Goal: Information Seeking & Learning: Learn about a topic

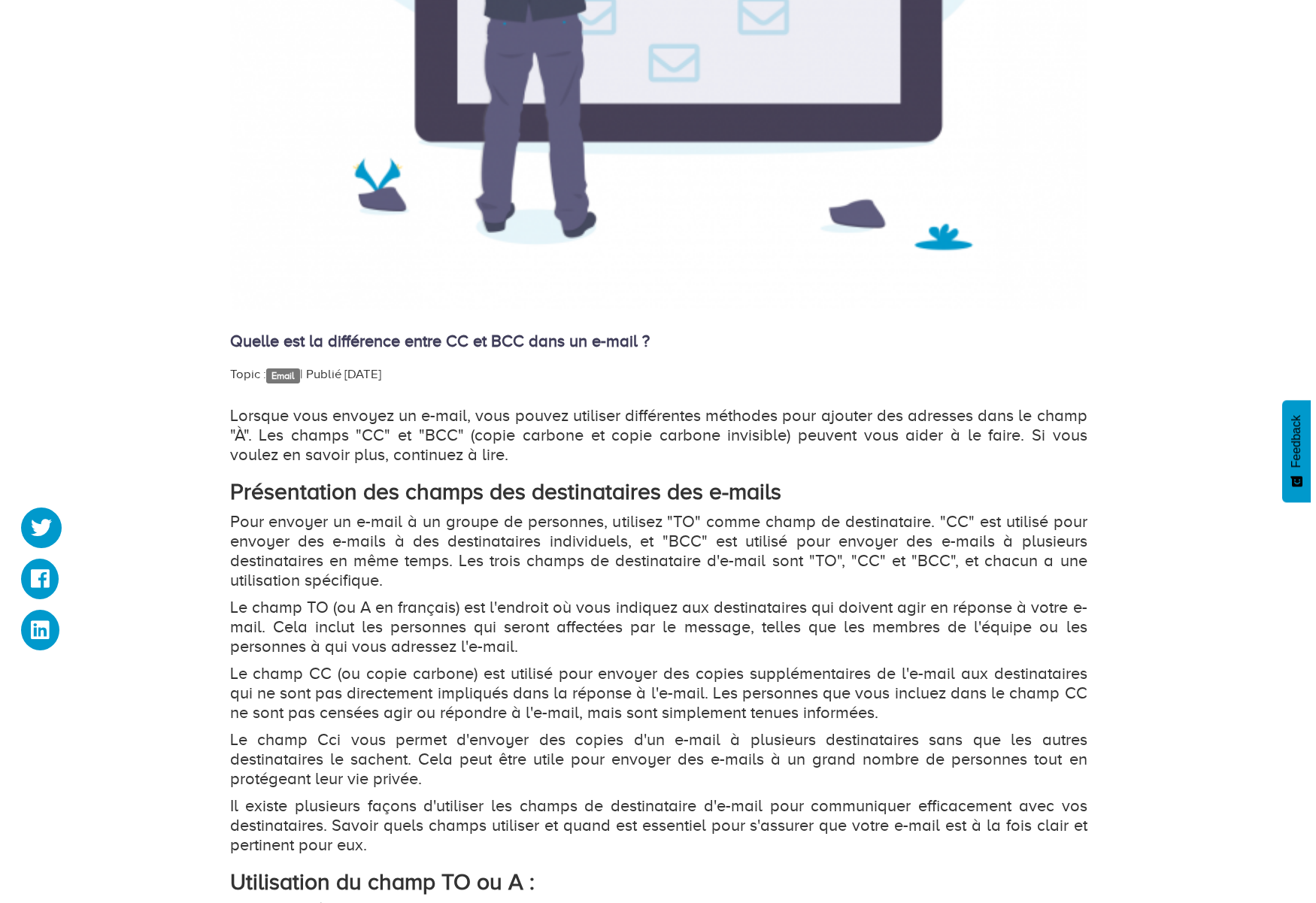
scroll to position [674, 0]
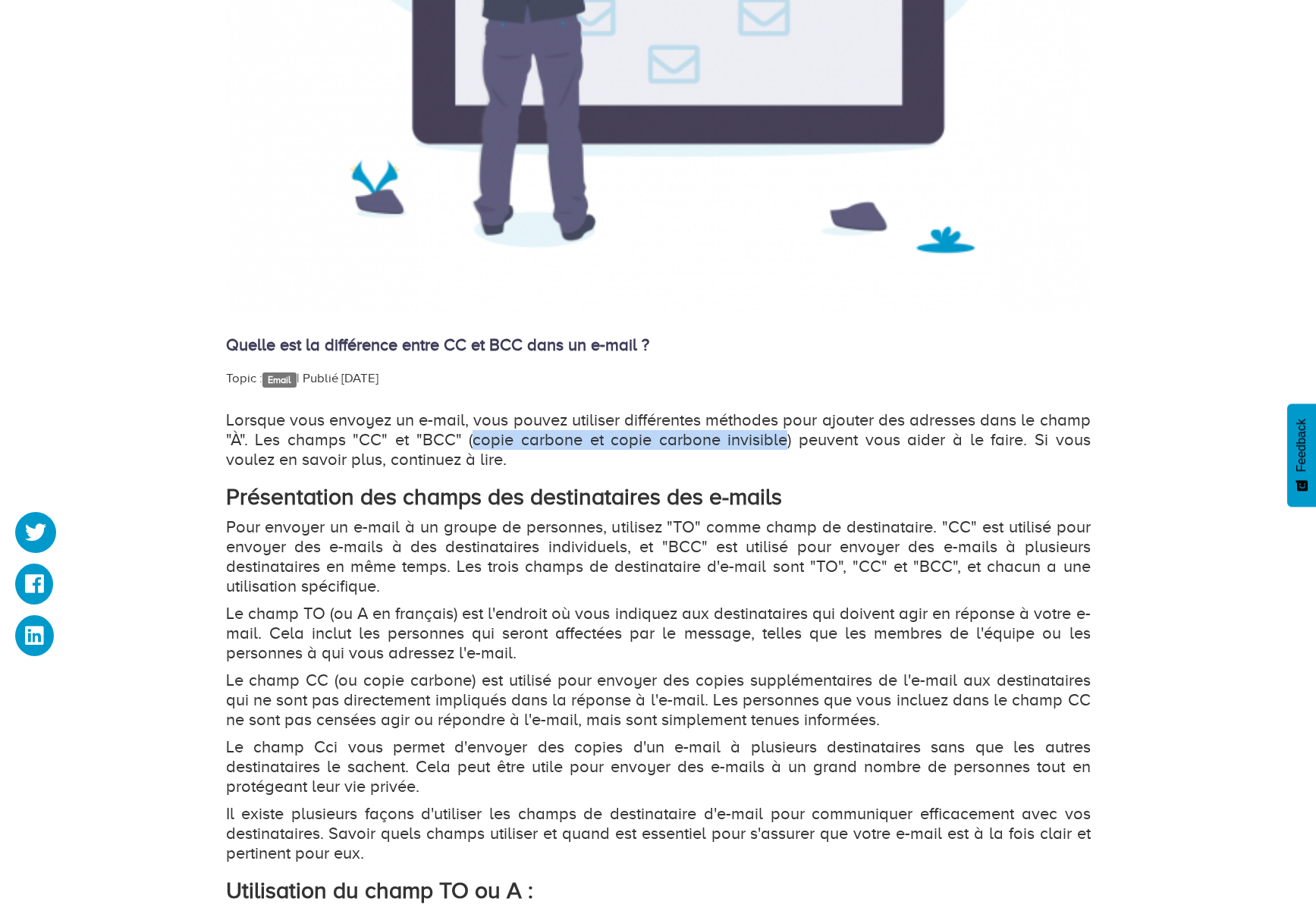
drag, startPoint x: 455, startPoint y: 440, endPoint x: 756, endPoint y: 435, distance: 301.0
click at [756, 435] on p "Lorsque vous envoyez un e-mail, vous pouvez utiliser différentes méthodes pour …" at bounding box center [658, 440] width 865 height 59
click at [784, 438] on p "Lorsque vous envoyez un e-mail, vous pouvez utiliser différentes méthodes pour …" at bounding box center [658, 440] width 865 height 59
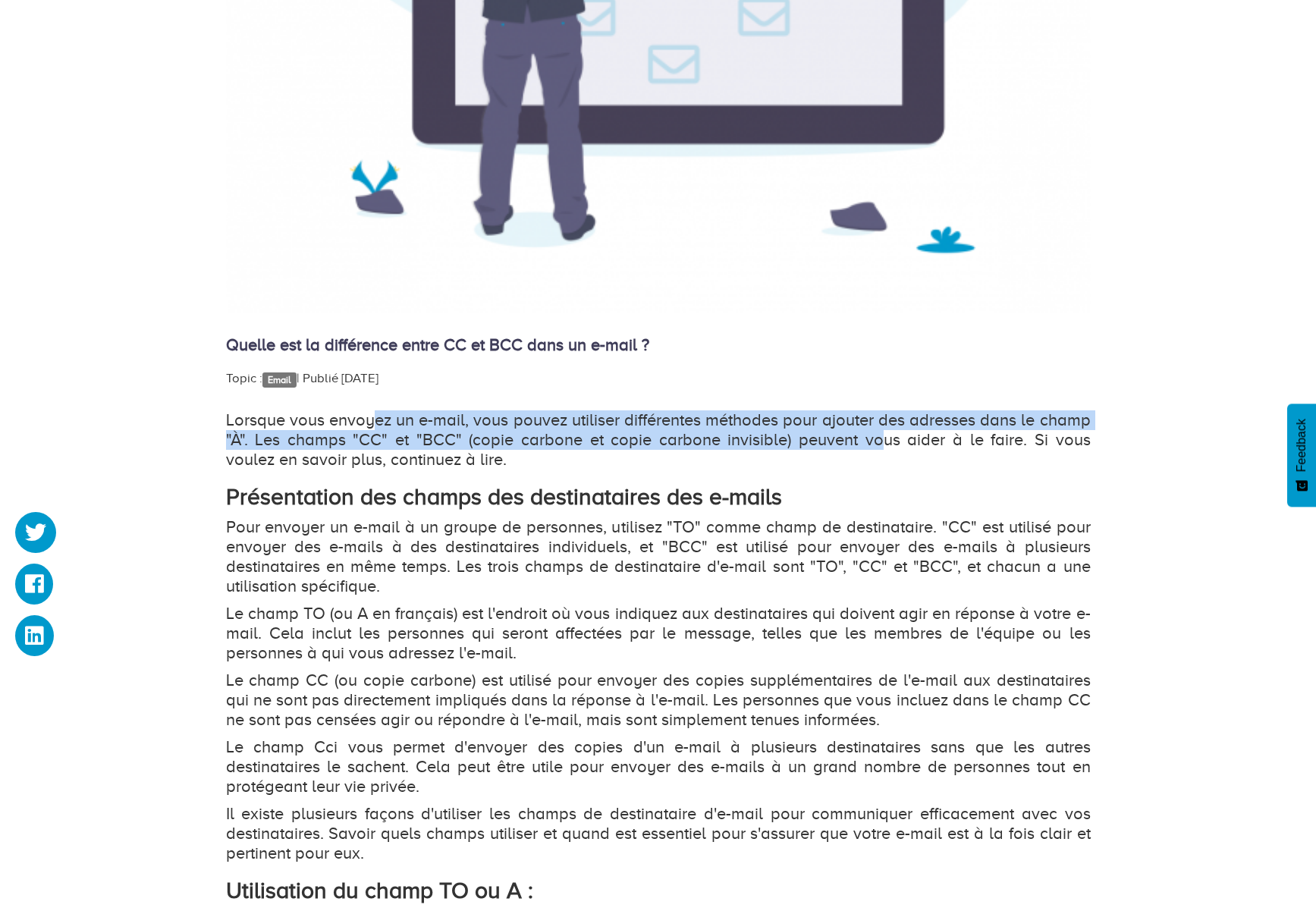
drag, startPoint x: 369, startPoint y: 426, endPoint x: 906, endPoint y: 435, distance: 537.1
click at [847, 438] on p "Lorsque vous envoyez un e-mail, vous pouvez utiliser différentes méthodes pour …" at bounding box center [658, 440] width 865 height 59
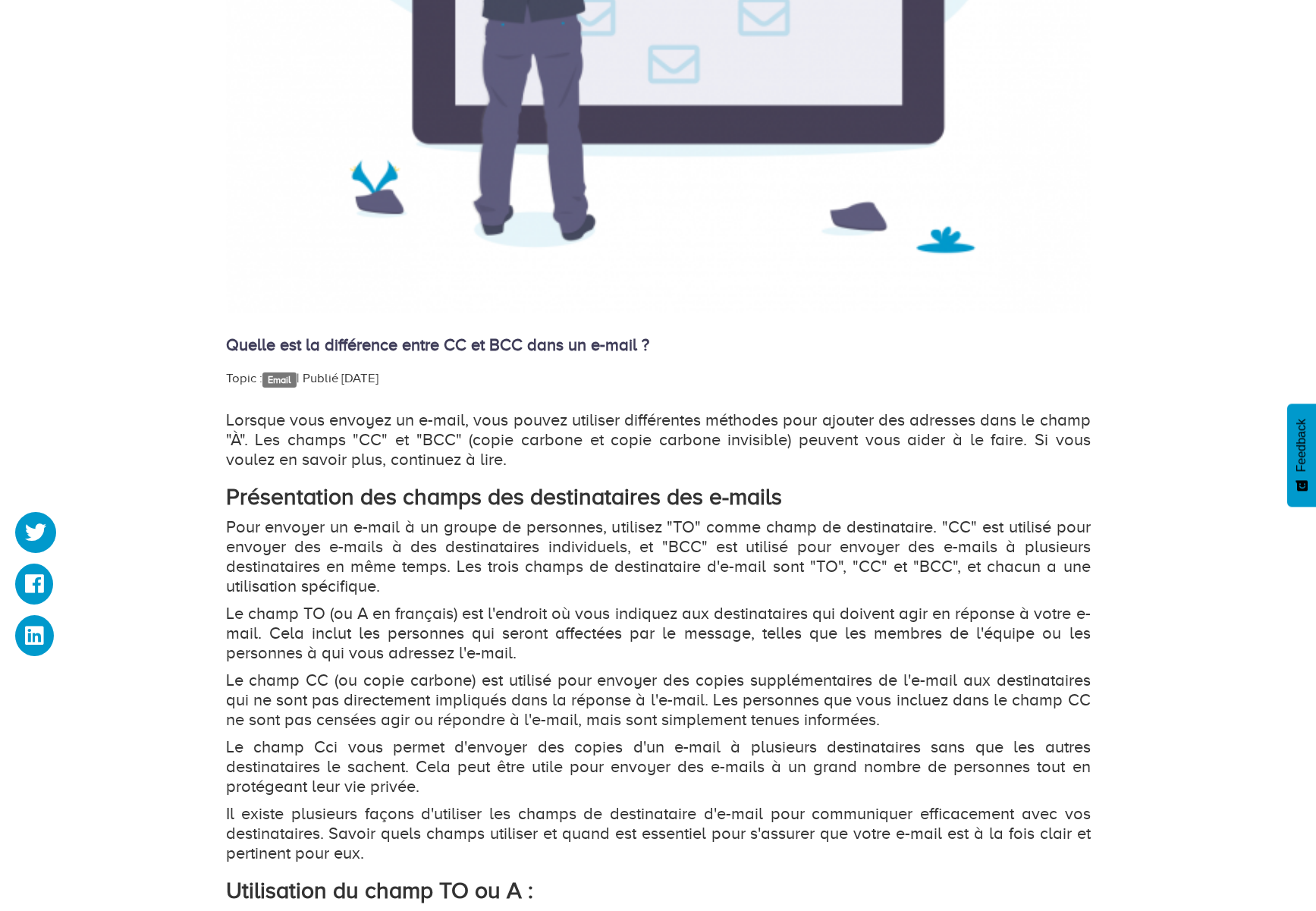
click at [917, 434] on p "Lorsque vous envoyez un e-mail, vous pouvez utiliser différentes méthodes pour …" at bounding box center [658, 440] width 865 height 59
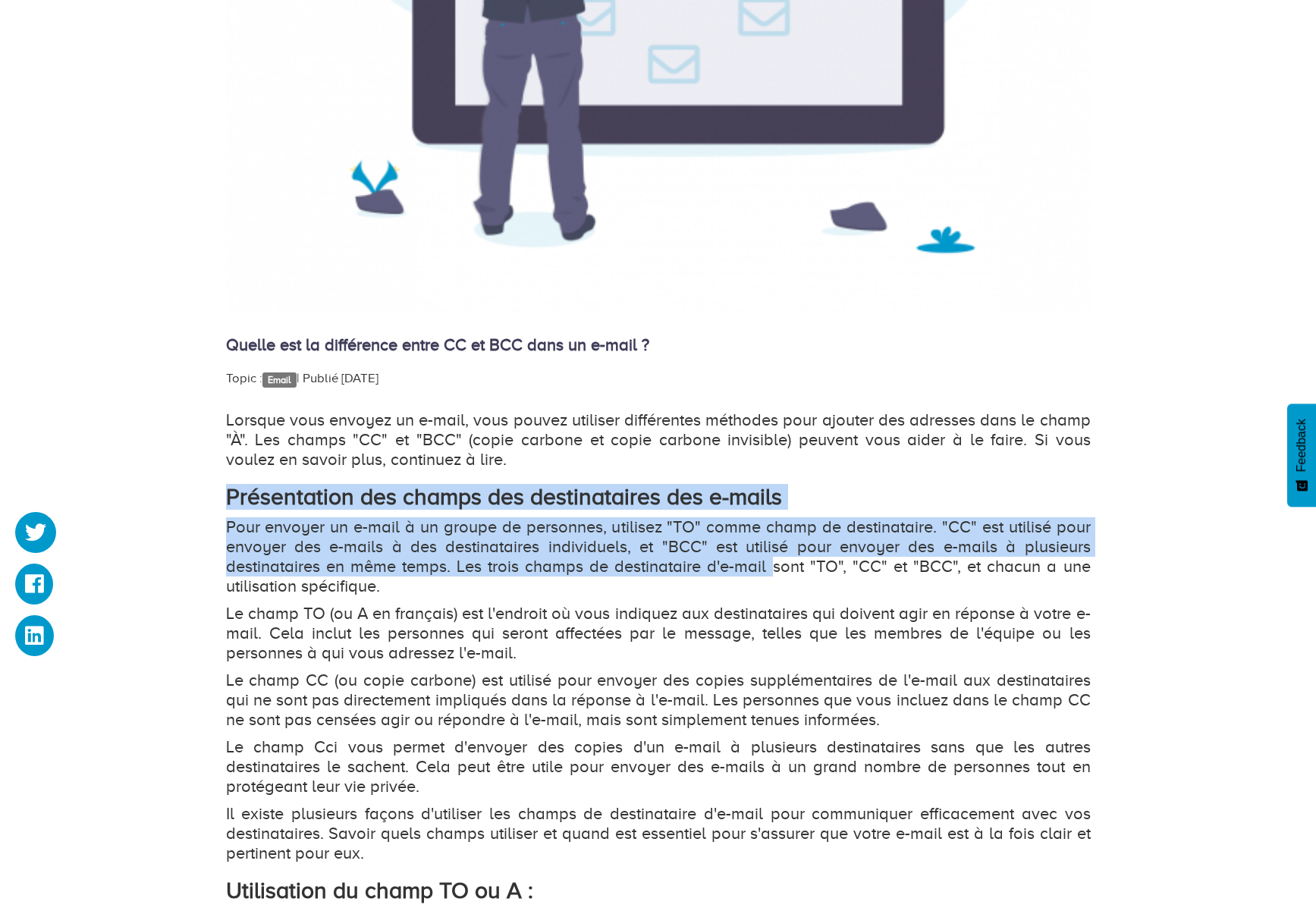
drag, startPoint x: 225, startPoint y: 495, endPoint x: 785, endPoint y: 566, distance: 564.5
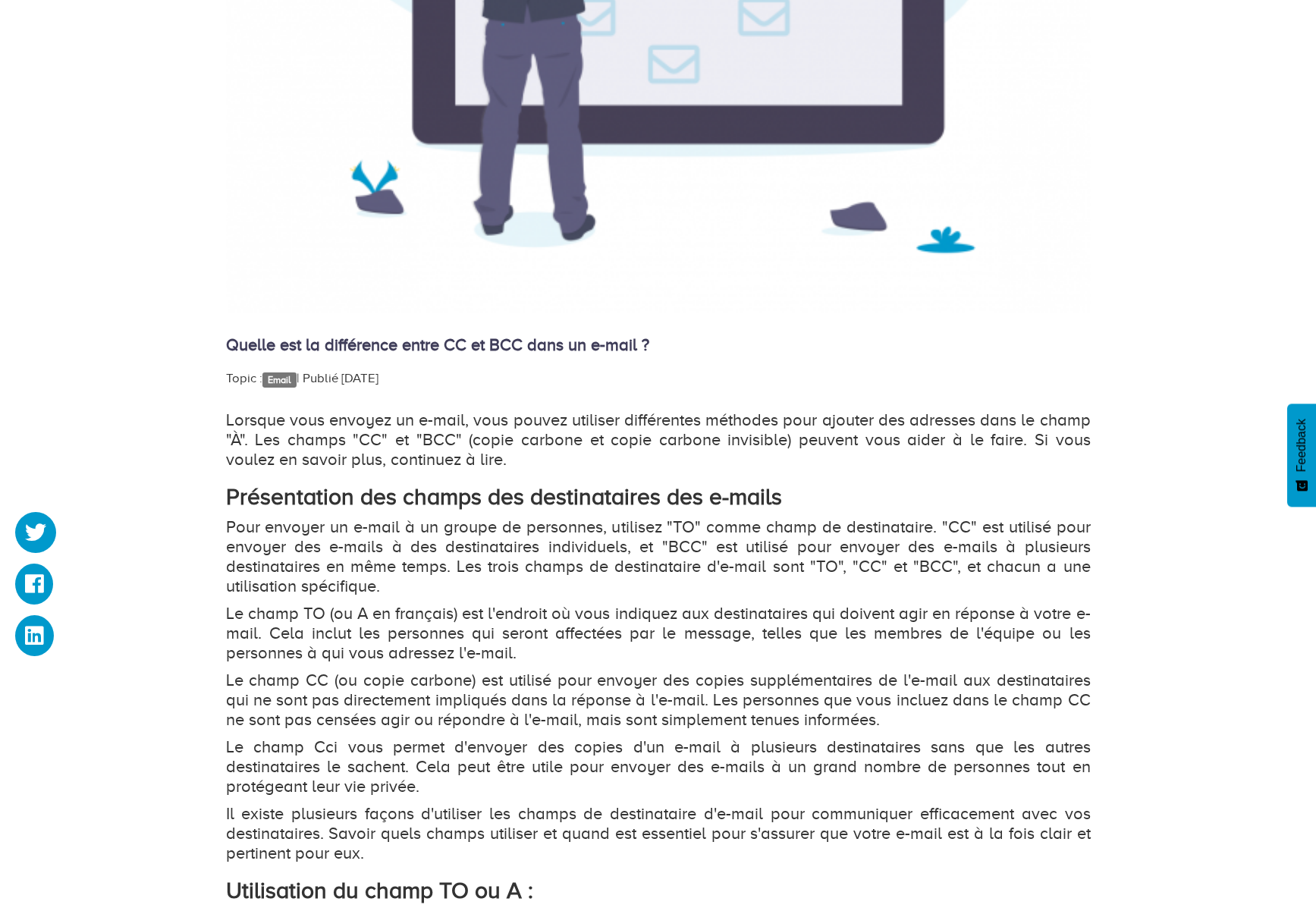
click at [836, 562] on p "Pour envoyer un e-mail à un groupe de personnes, utilisez "TO" comme champ de d…" at bounding box center [658, 557] width 865 height 79
